Goal: Task Accomplishment & Management: Manage account settings

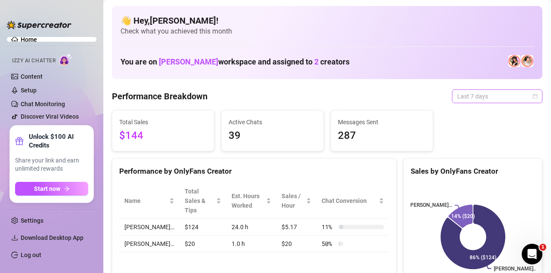
click at [500, 94] on span "Last 7 days" at bounding box center [497, 96] width 80 height 13
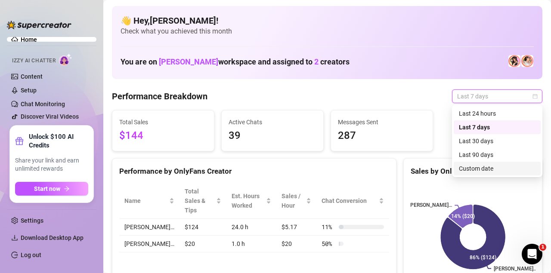
click at [487, 166] on div "Custom date" at bounding box center [497, 168] width 77 height 9
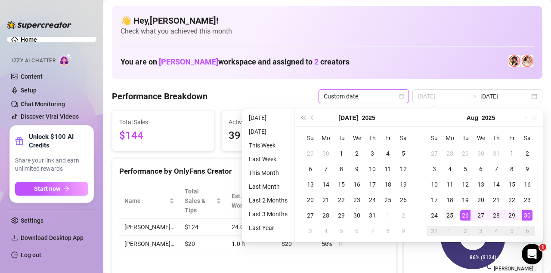
type input "[DATE]"
click at [452, 216] on div "25" at bounding box center [450, 215] width 10 height 10
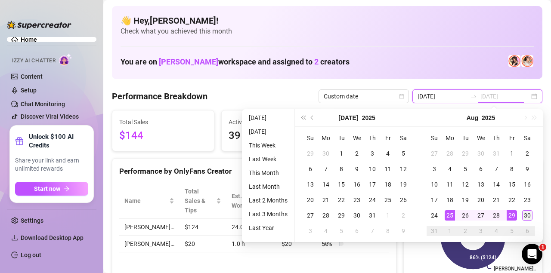
type input "[DATE]"
click at [527, 216] on div "30" at bounding box center [527, 215] width 10 height 10
type input "[DATE]"
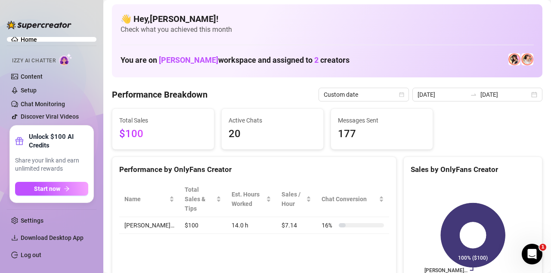
scroll to position [1, 0]
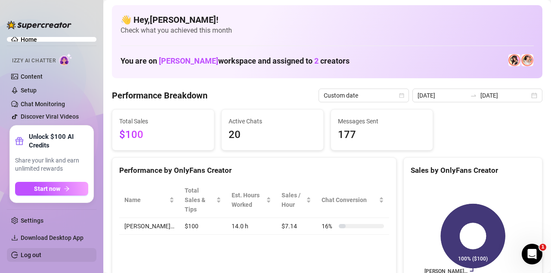
drag, startPoint x: 29, startPoint y: 263, endPoint x: 30, endPoint y: 258, distance: 4.8
click at [30, 258] on ul "Settings Download Desktop App Log out" at bounding box center [52, 236] width 90 height 60
click at [30, 258] on link "Log out" at bounding box center [31, 255] width 21 height 7
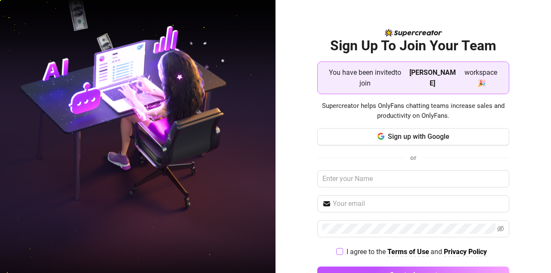
scroll to position [16, 0]
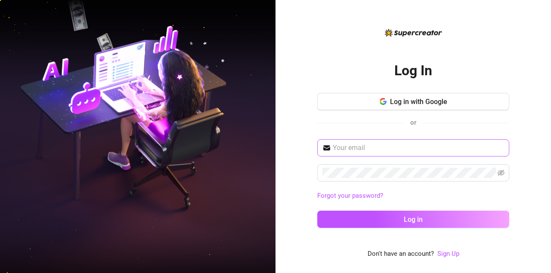
click at [373, 154] on span at bounding box center [413, 147] width 192 height 17
drag, startPoint x: 373, startPoint y: 154, endPoint x: 368, endPoint y: 142, distance: 12.9
click at [368, 142] on span at bounding box center [413, 147] width 192 height 17
click at [363, 147] on input "text" at bounding box center [418, 148] width 171 height 10
type input "girlafrican57@gmail.com"
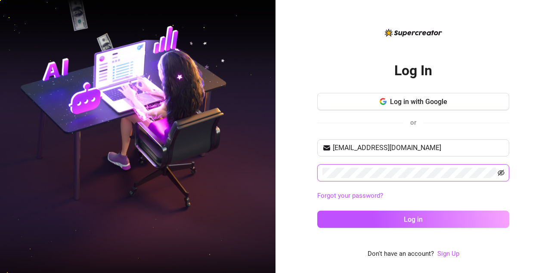
click at [503, 173] on icon "eye-invisible" at bounding box center [501, 173] width 7 height 7
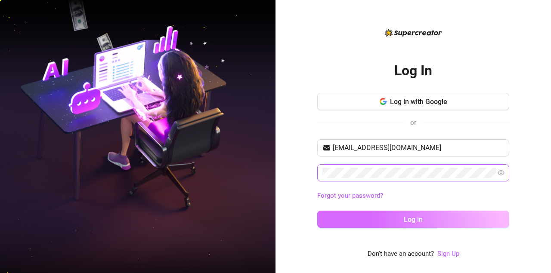
click at [432, 213] on button "Log in" at bounding box center [413, 219] width 192 height 17
